Goal: Complete application form: Complete application form

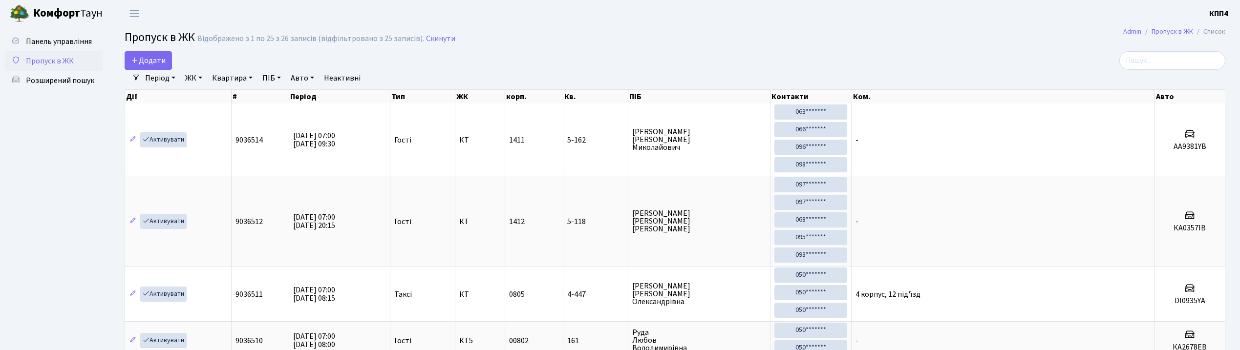
select select "25"
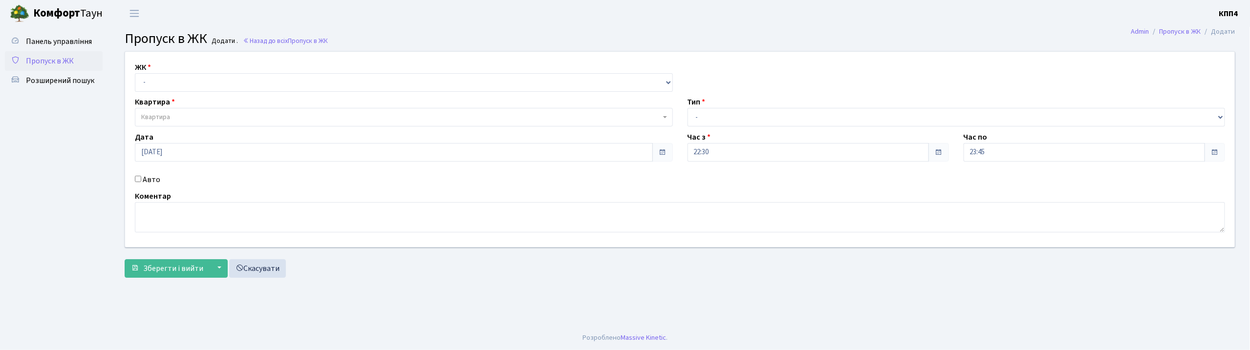
click at [136, 178] on input "Авто" at bounding box center [138, 179] width 6 height 6
checkbox input "true"
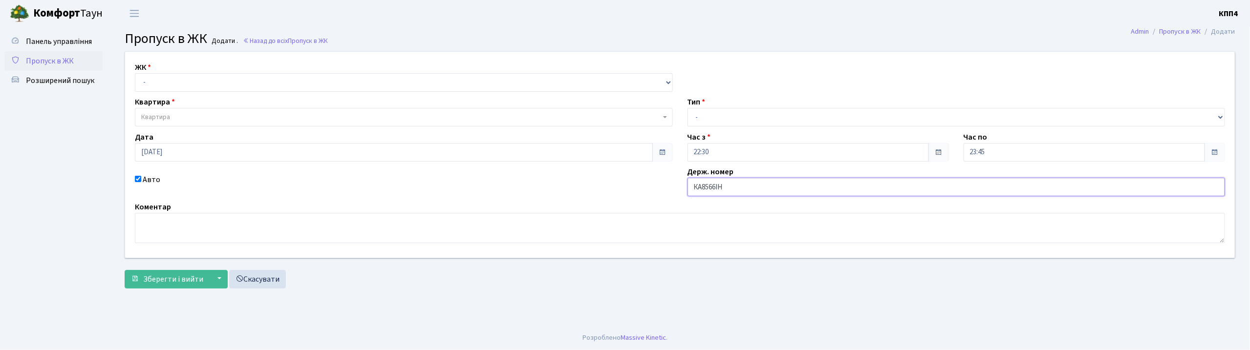
type input "КА8566ІН"
drag, startPoint x: 194, startPoint y: 83, endPoint x: 196, endPoint y: 88, distance: 6.2
click at [194, 83] on select "- КТ, вул. Регенераторна, 4 КТ2, просп. Соборності, 17 КТ3, вул. Березнева, 16 …" at bounding box center [404, 82] width 538 height 19
select select "271"
click at [135, 73] on select "- КТ, вул. Регенераторна, 4 КТ2, просп. Соборності, 17 КТ3, вул. Березнева, 16 …" at bounding box center [404, 82] width 538 height 19
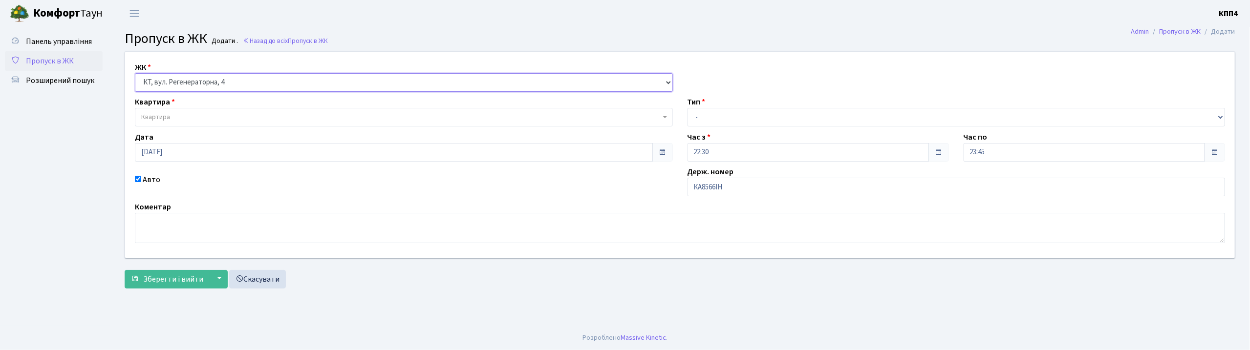
select select
click at [195, 114] on span "Квартира" at bounding box center [401, 117] width 520 height 10
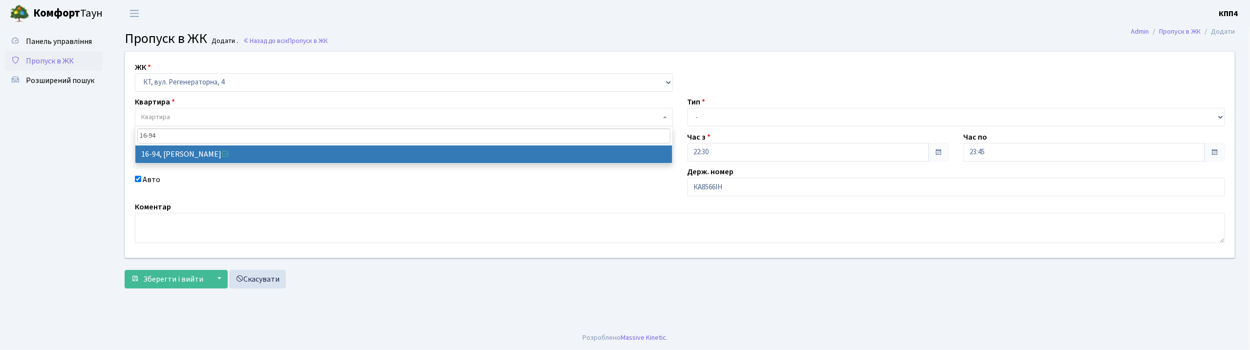
type input "16-94"
select select "8655"
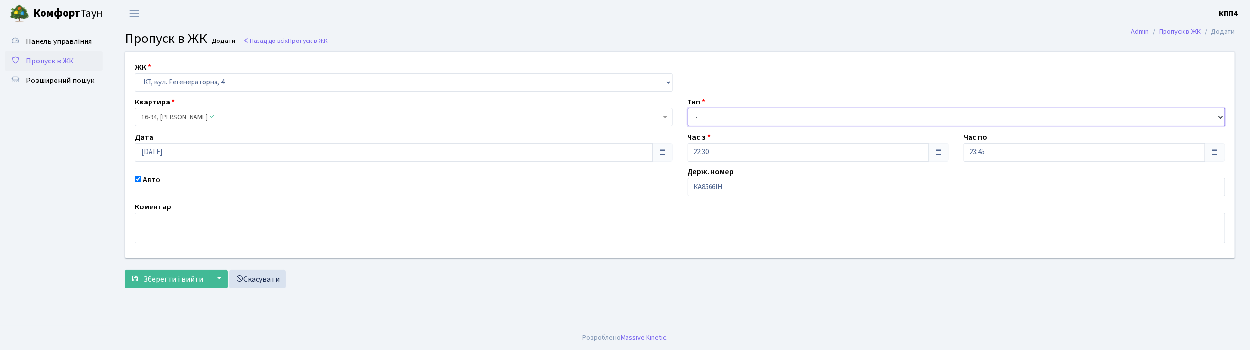
click at [744, 112] on select "- Доставка Таксі Гості Сервіс" at bounding box center [957, 117] width 538 height 19
select select "3"
click at [688, 108] on select "- Доставка Таксі Гості Сервіс" at bounding box center [957, 117] width 538 height 19
click at [189, 272] on button "Зберегти і вийти" at bounding box center [167, 279] width 85 height 19
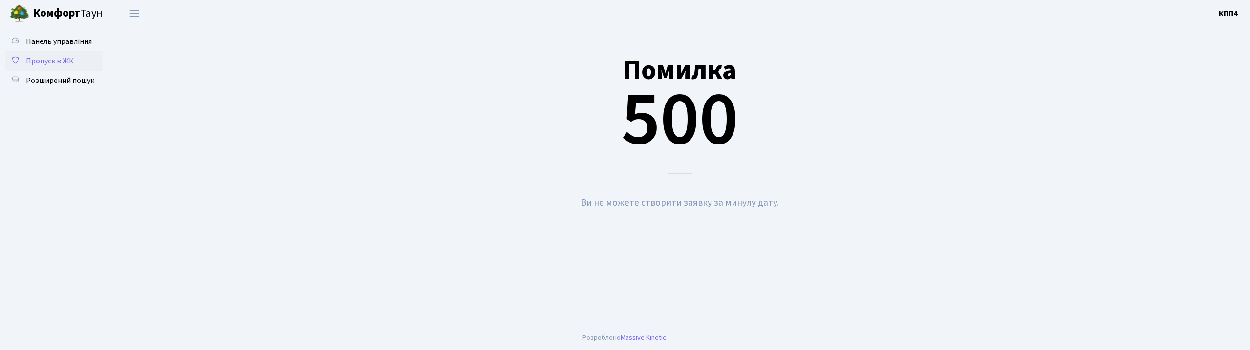
click at [44, 57] on span "Пропуск в ЖК" at bounding box center [50, 61] width 48 height 11
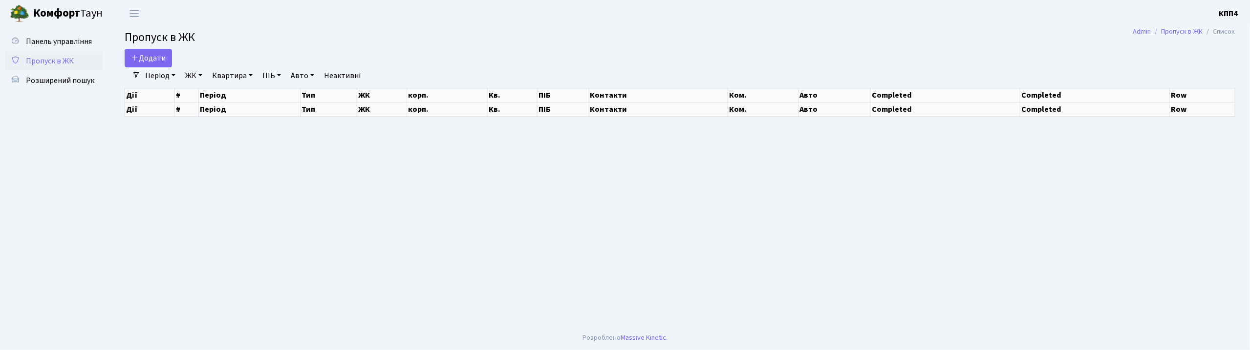
select select "25"
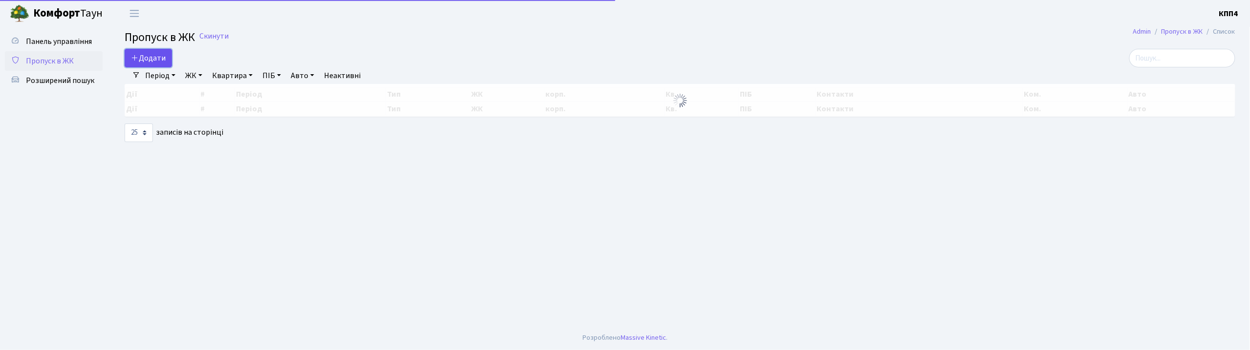
click at [153, 59] on span "Додати" at bounding box center [148, 58] width 35 height 11
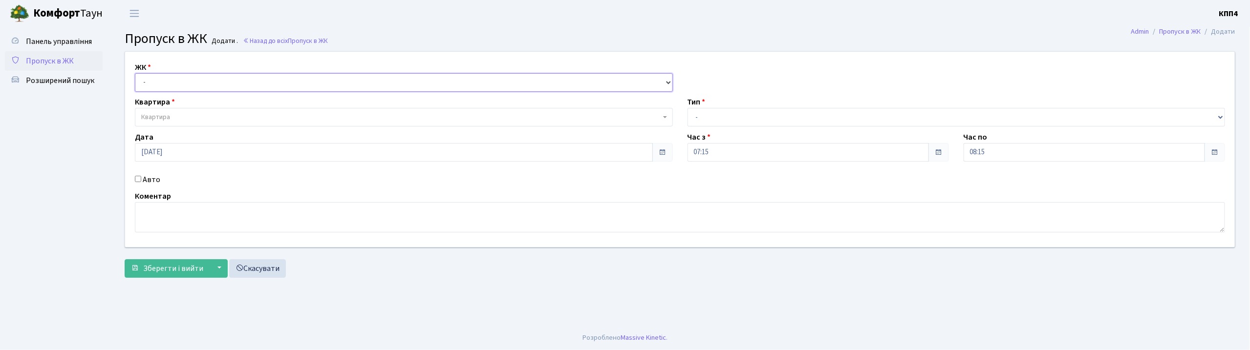
click at [190, 81] on select "- КТ, вул. Регенераторна, 4 КТ2, просп. Соборності, 17 КТ3, вул. Березнева, 16 …" at bounding box center [404, 82] width 538 height 19
select select "271"
click at [135, 73] on select "- КТ, вул. Регенераторна, 4 КТ2, просп. Соборності, 17 КТ3, вул. Березнева, 16 …" at bounding box center [404, 82] width 538 height 19
select select
click at [188, 117] on span "Квартира" at bounding box center [401, 117] width 520 height 10
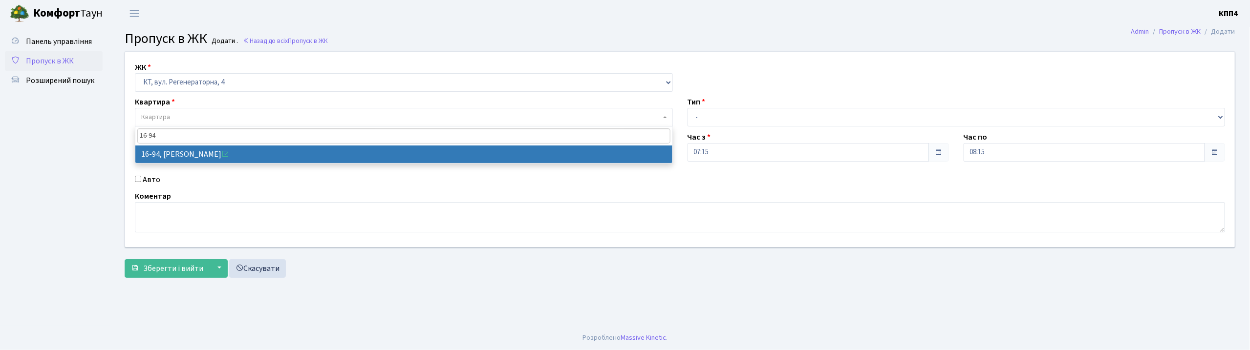
type input "16-94"
select select "8655"
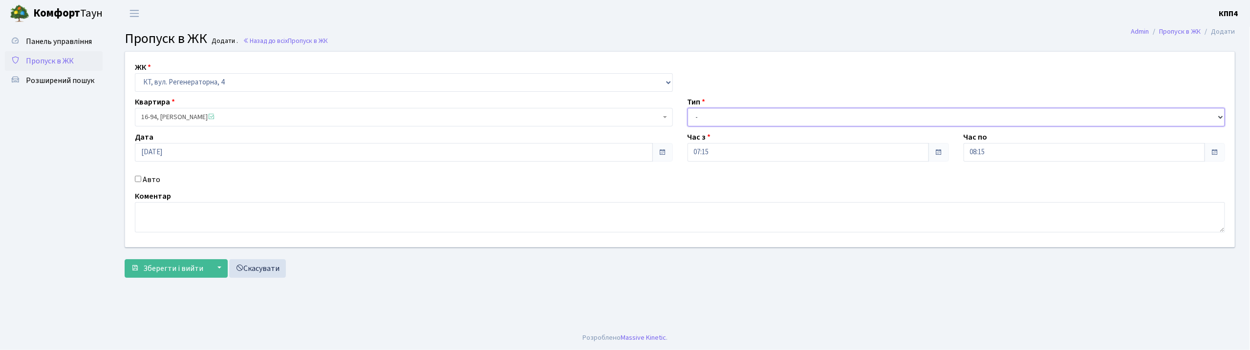
drag, startPoint x: 718, startPoint y: 120, endPoint x: 717, endPoint y: 125, distance: 5.7
click at [718, 120] on select "- Доставка Таксі Гості Сервіс" at bounding box center [957, 117] width 538 height 19
select select "3"
click at [688, 108] on select "- Доставка Таксі Гості Сервіс" at bounding box center [957, 117] width 538 height 19
click at [136, 176] on input "Авто" at bounding box center [138, 179] width 6 height 6
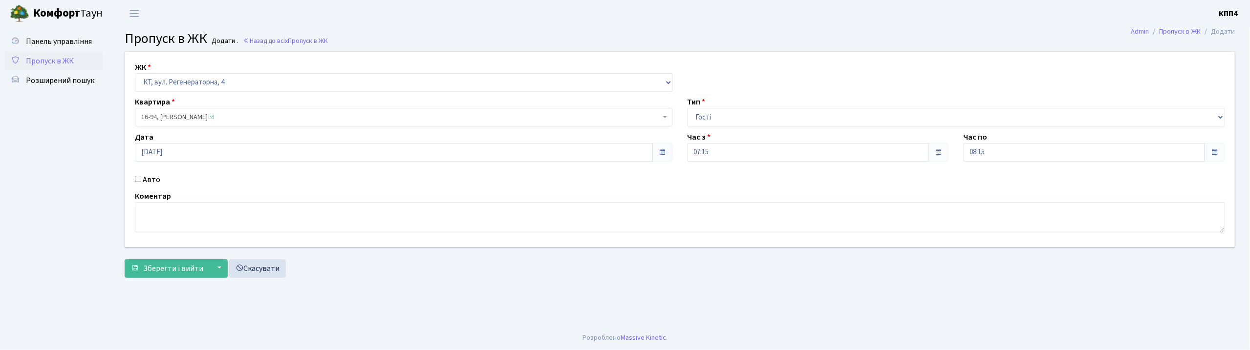
checkbox input "true"
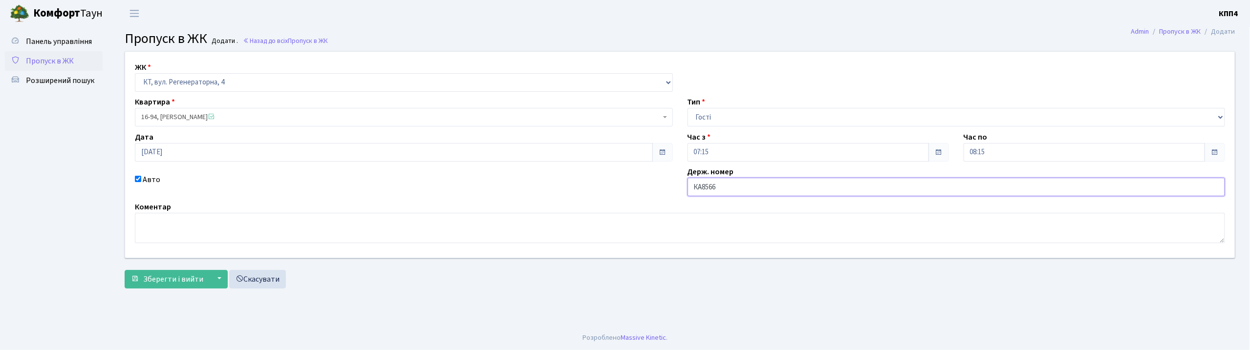
type input "КА8566ІН"
click at [184, 282] on span "Зберегти і вийти" at bounding box center [173, 279] width 60 height 11
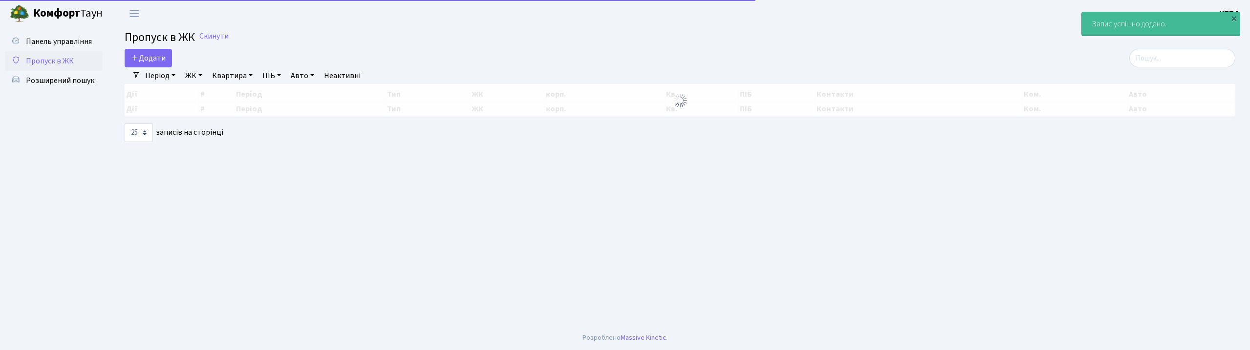
select select "25"
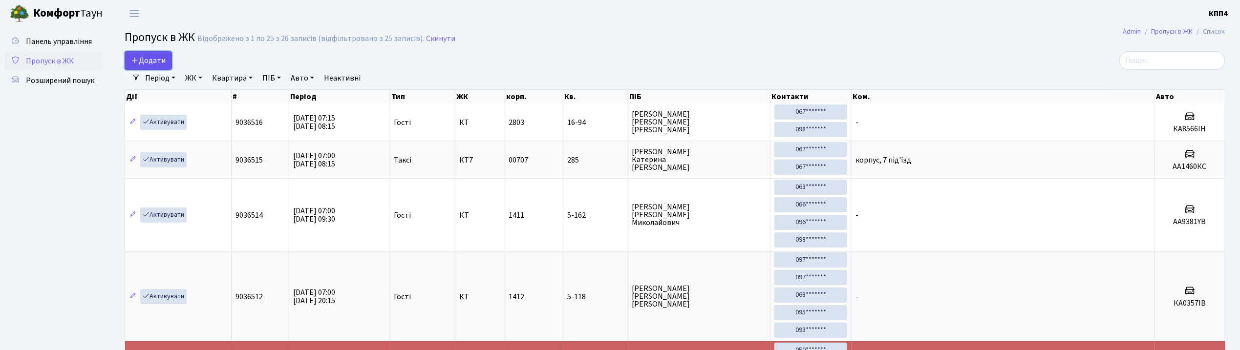
click at [150, 61] on span "Додати" at bounding box center [148, 60] width 35 height 11
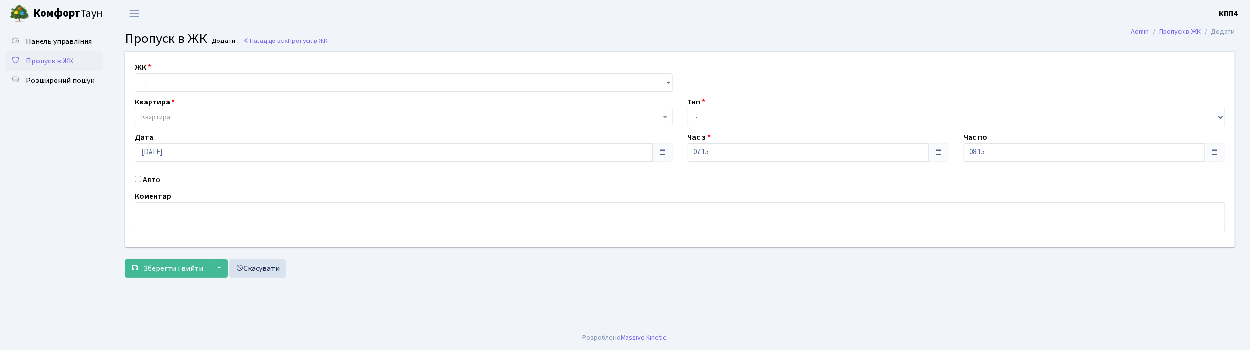
click at [137, 178] on input "Авто" at bounding box center [138, 179] width 6 height 6
checkbox input "true"
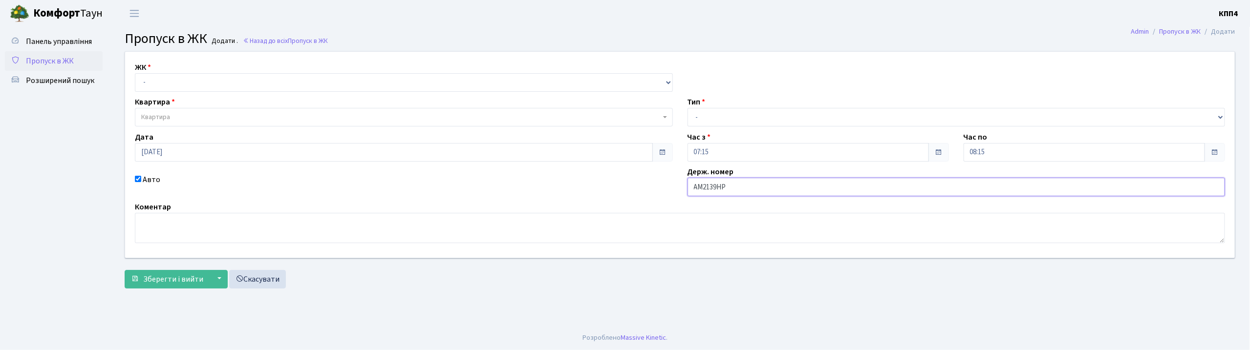
type input "АМ2139НР"
click at [230, 83] on select "- КТ, вул. Регенераторна, 4 КТ2, просп. [STREET_ADDRESS] [STREET_ADDRESS] [PERS…" at bounding box center [404, 82] width 538 height 19
select select "271"
click at [135, 73] on select "- КТ, вул. Регенераторна, 4 КТ2, просп. [STREET_ADDRESS] [STREET_ADDRESS] [PERS…" at bounding box center [404, 82] width 538 height 19
select select
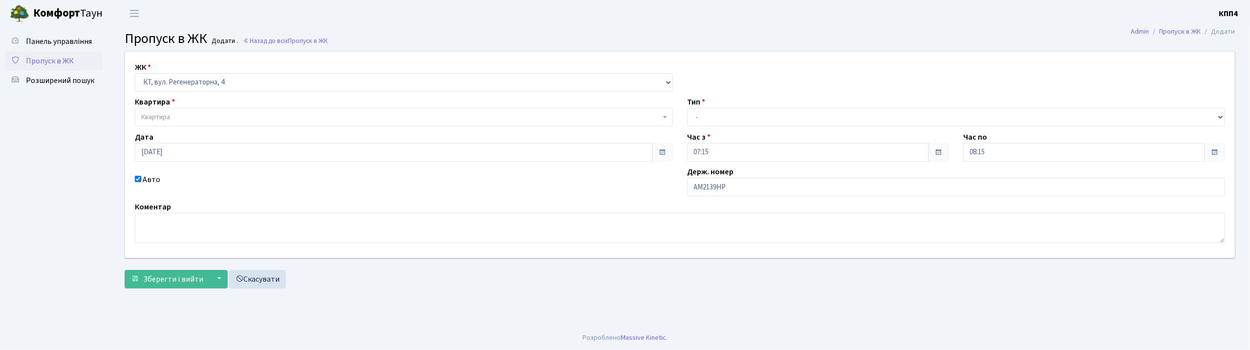
click at [227, 120] on span "Квартира" at bounding box center [401, 117] width 520 height 10
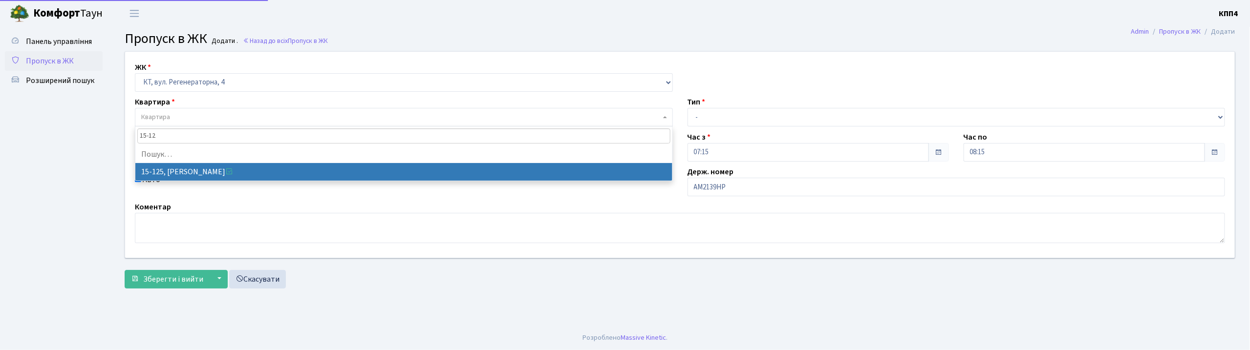
type input "15-128"
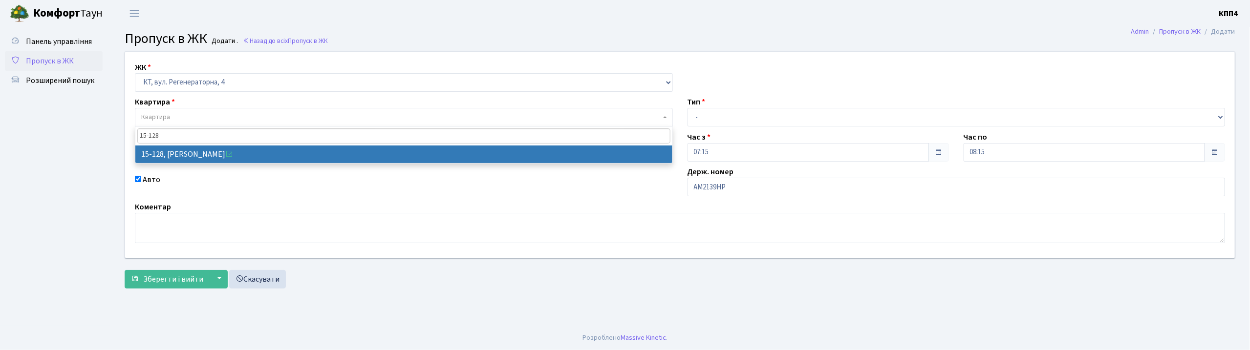
select select "8903"
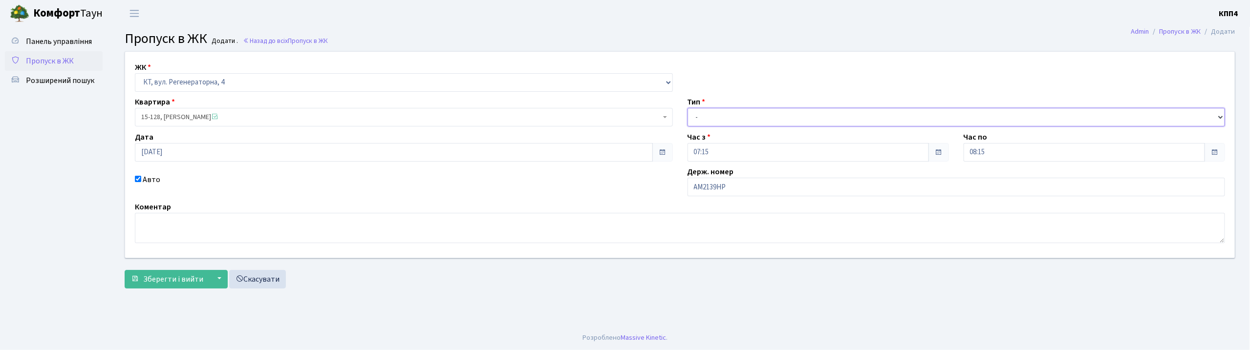
click at [818, 112] on select "- Доставка Таксі Гості Сервіс" at bounding box center [957, 117] width 538 height 19
select select "2"
click at [688, 108] on select "- Доставка Таксі Гості Сервіс" at bounding box center [957, 117] width 538 height 19
click at [159, 280] on span "Зберегти і вийти" at bounding box center [173, 279] width 60 height 11
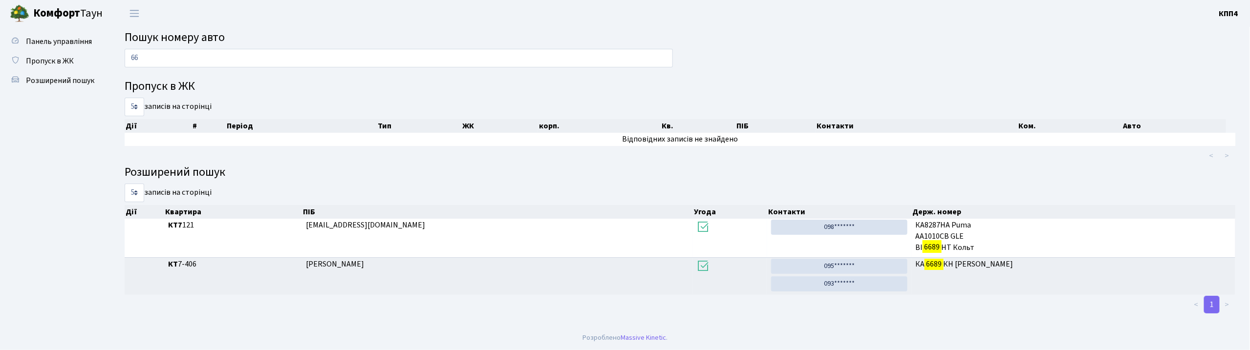
type input "6"
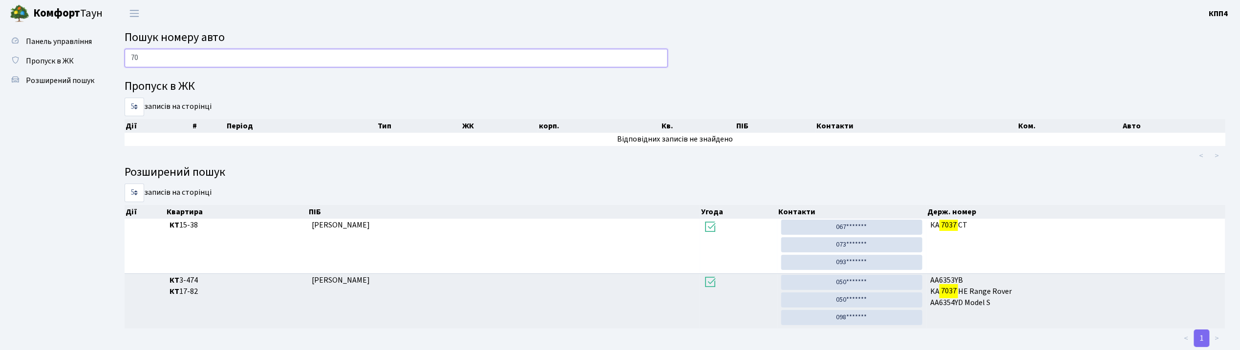
type input "7"
